Goal: Transaction & Acquisition: Subscribe to service/newsletter

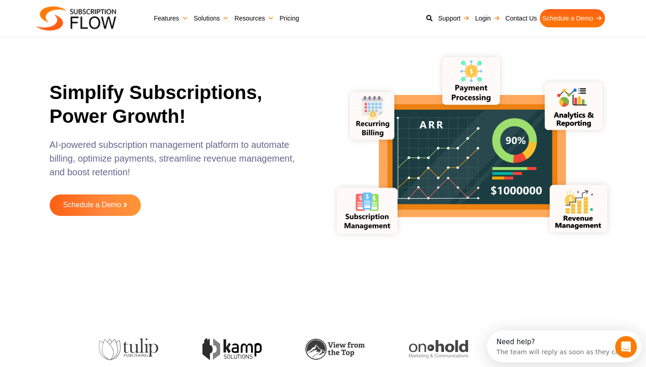
drag, startPoint x: 0, startPoint y: 0, endPoint x: 185, endPoint y: 174, distance: 253.9
click at [185, 174] on p "AI-powered subscription management platform to automate billing, optimize payme…" at bounding box center [175, 163] width 251 height 50
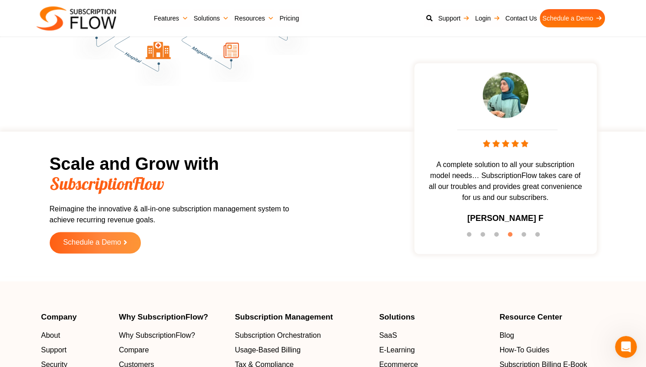
scroll to position [2509, 0]
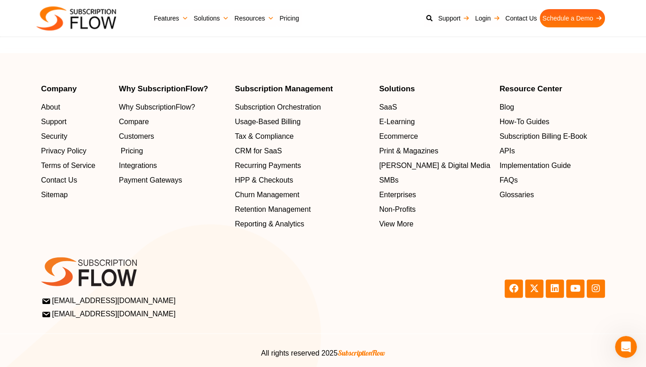
click at [129, 147] on span "Pricing" at bounding box center [132, 151] width 22 height 11
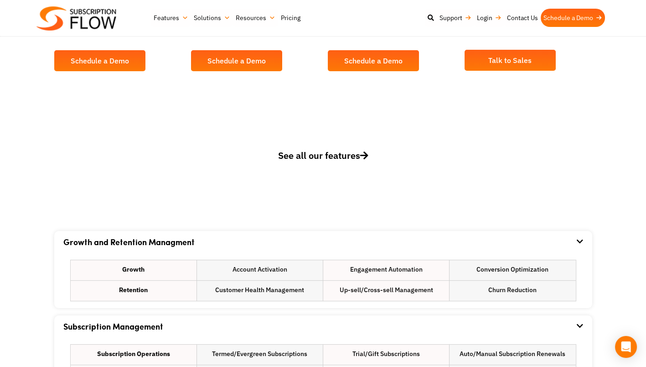
scroll to position [301, 0]
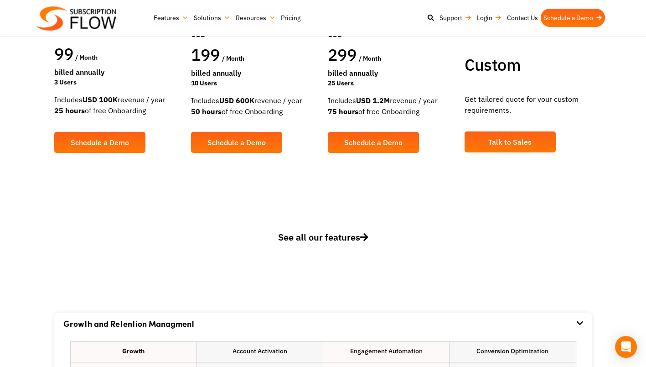
click at [329, 240] on span "See all our features" at bounding box center [323, 237] width 90 height 12
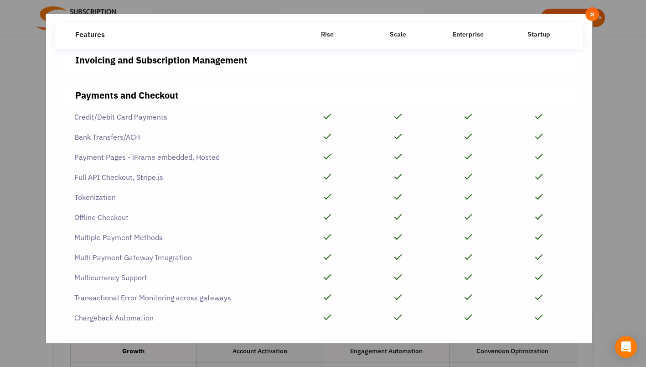
scroll to position [0, 0]
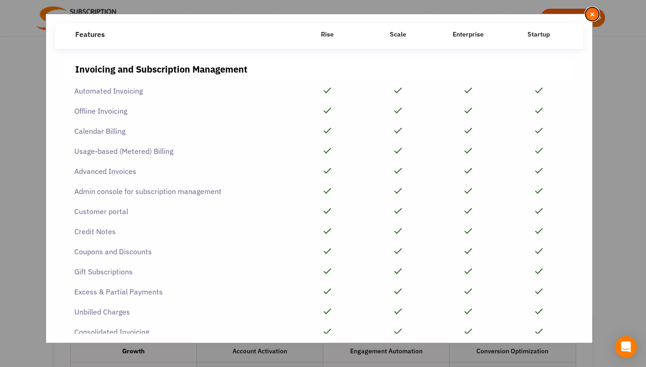
click at [594, 10] on span "×" at bounding box center [593, 14] width 6 height 10
